Goal: Communication & Community: Participate in discussion

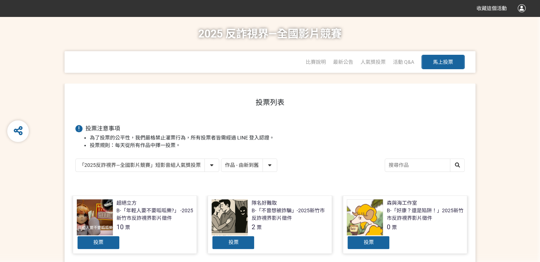
click at [208, 163] on select "作品 - 由新到舊 作品 - 由舊到新 票數 - 由多到少 票數 - 由少到多" at bounding box center [249, 165] width 56 height 13
select select "vote"
click at [208, 159] on select "作品 - 由新到舊 作品 - 由舊到新 票數 - 由多到少 票數 - 由少到多" at bounding box center [249, 165] width 56 height 13
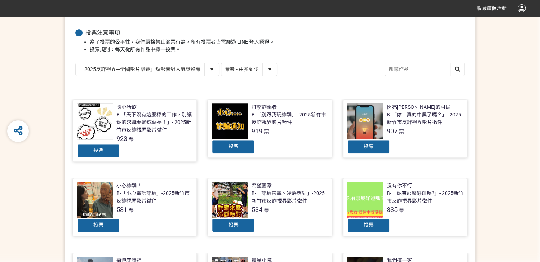
scroll to position [96, 0]
click at [99, 151] on span "投票" at bounding box center [98, 150] width 10 height 6
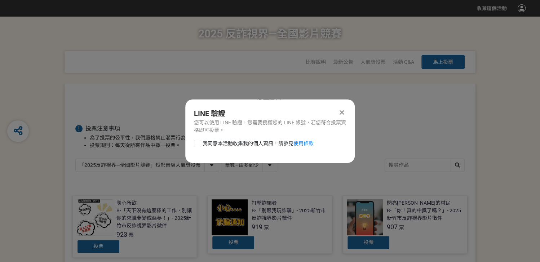
scroll to position [0, 0]
click at [208, 141] on span "我同意本活動收集我的個人資訊，請參見 使用條款" at bounding box center [258, 144] width 111 height 8
click at [199, 141] on input "我同意本活動收集我的個人資訊，請參見 使用條款" at bounding box center [196, 143] width 5 height 5
checkbox input "false"
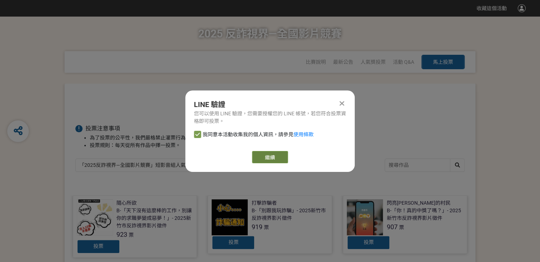
click at [208, 157] on link "繼續" at bounding box center [270, 157] width 36 height 12
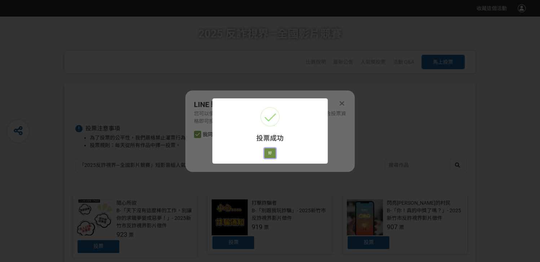
click at [208, 150] on button "好" at bounding box center [270, 153] width 12 height 10
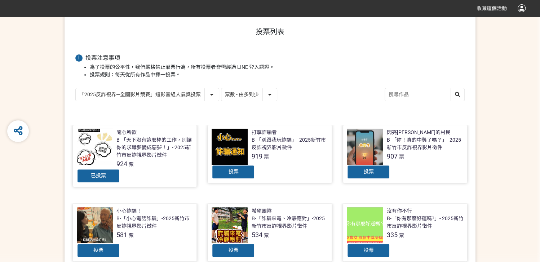
scroll to position [82, 0]
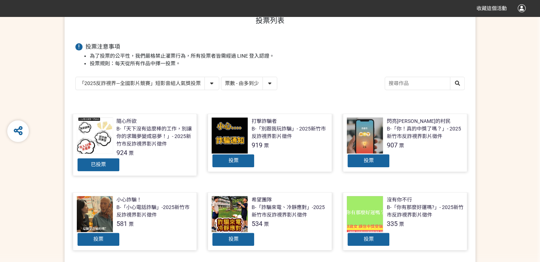
click at [208, 84] on select "「2025反詐視界—全國影片競賽」短影音組人氣獎投票 「2025反詐視界—全國影片競賽」短片組人氣獎投票" at bounding box center [147, 83] width 143 height 13
select select "13146"
click at [76, 77] on select "「2025反詐視界—全國影片競賽」短影音組人氣獎投票 「2025反詐視界—全國影片競賽」短片組人氣獎投票" at bounding box center [147, 83] width 143 height 13
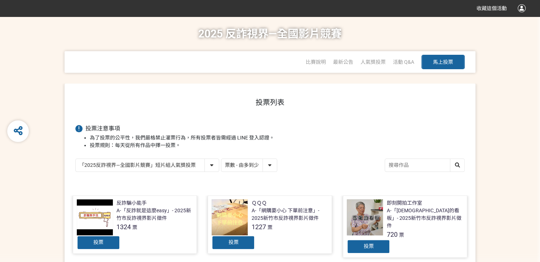
scroll to position [96, 0]
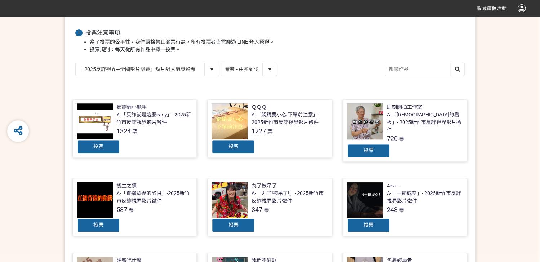
click at [111, 146] on div "投票" at bounding box center [98, 147] width 43 height 14
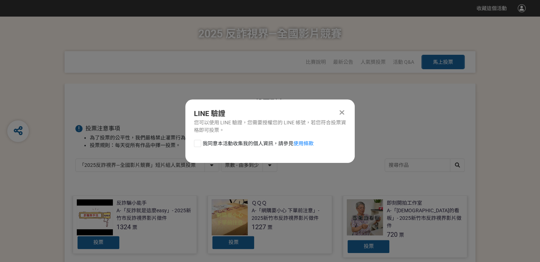
click at [202, 146] on label "我同意本活動收集我的個人資訊，請參見 使用條款" at bounding box center [254, 144] width 120 height 8
click at [199, 146] on input "我同意本活動收集我的個人資訊，請參見 使用條款" at bounding box center [196, 143] width 5 height 5
checkbox input "false"
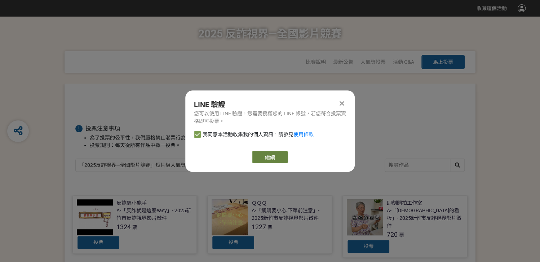
click at [208, 157] on button "繼續" at bounding box center [270, 157] width 36 height 12
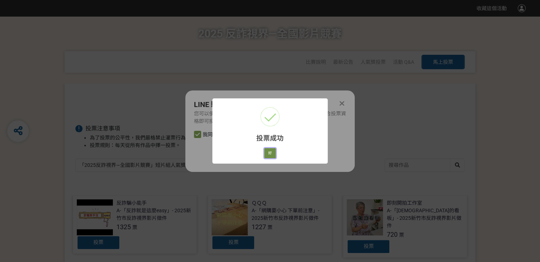
click at [208, 154] on button "好" at bounding box center [270, 153] width 12 height 10
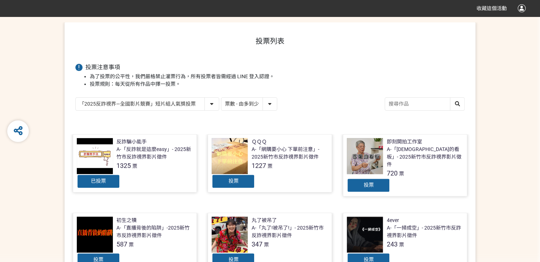
scroll to position [82, 0]
